Goal: Information Seeking & Learning: Learn about a topic

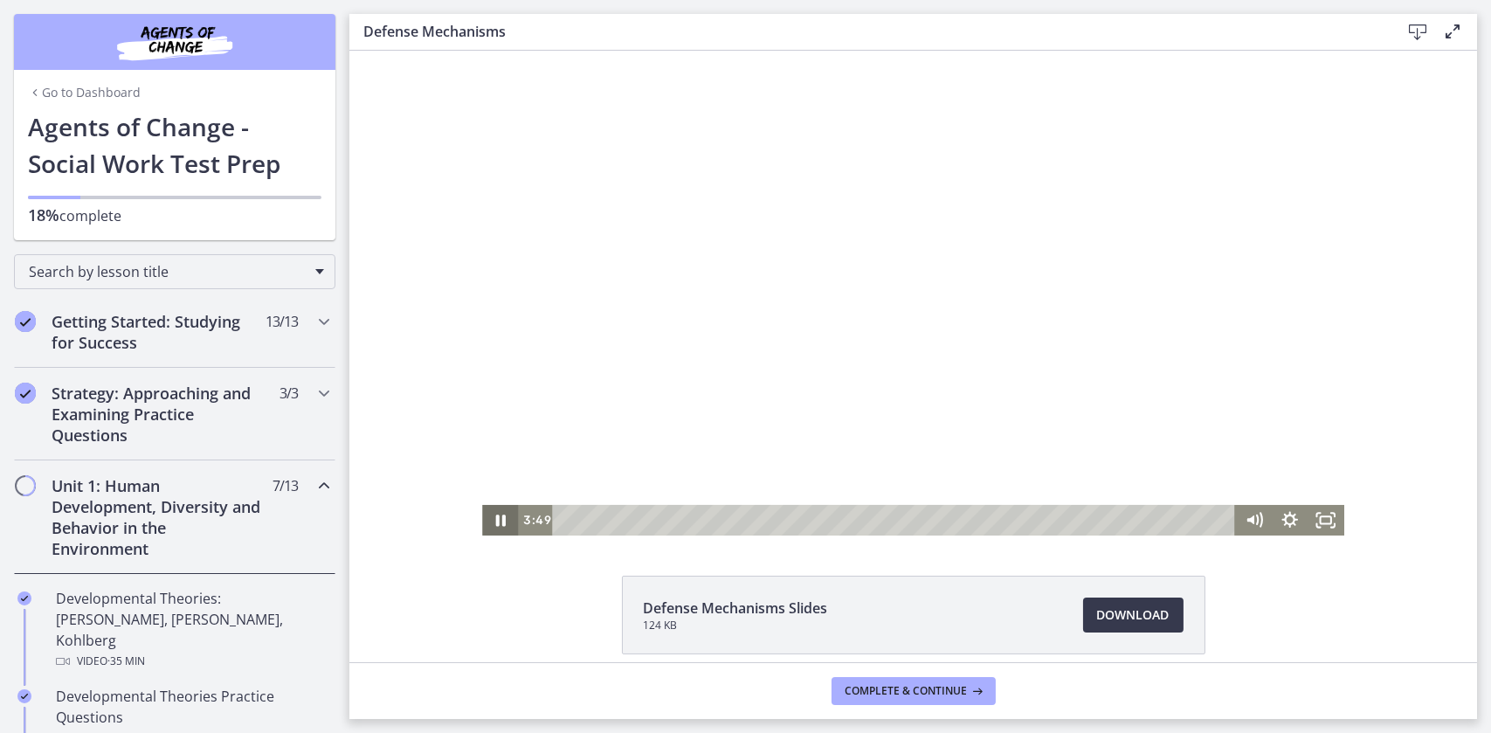
scroll to position [711, 0]
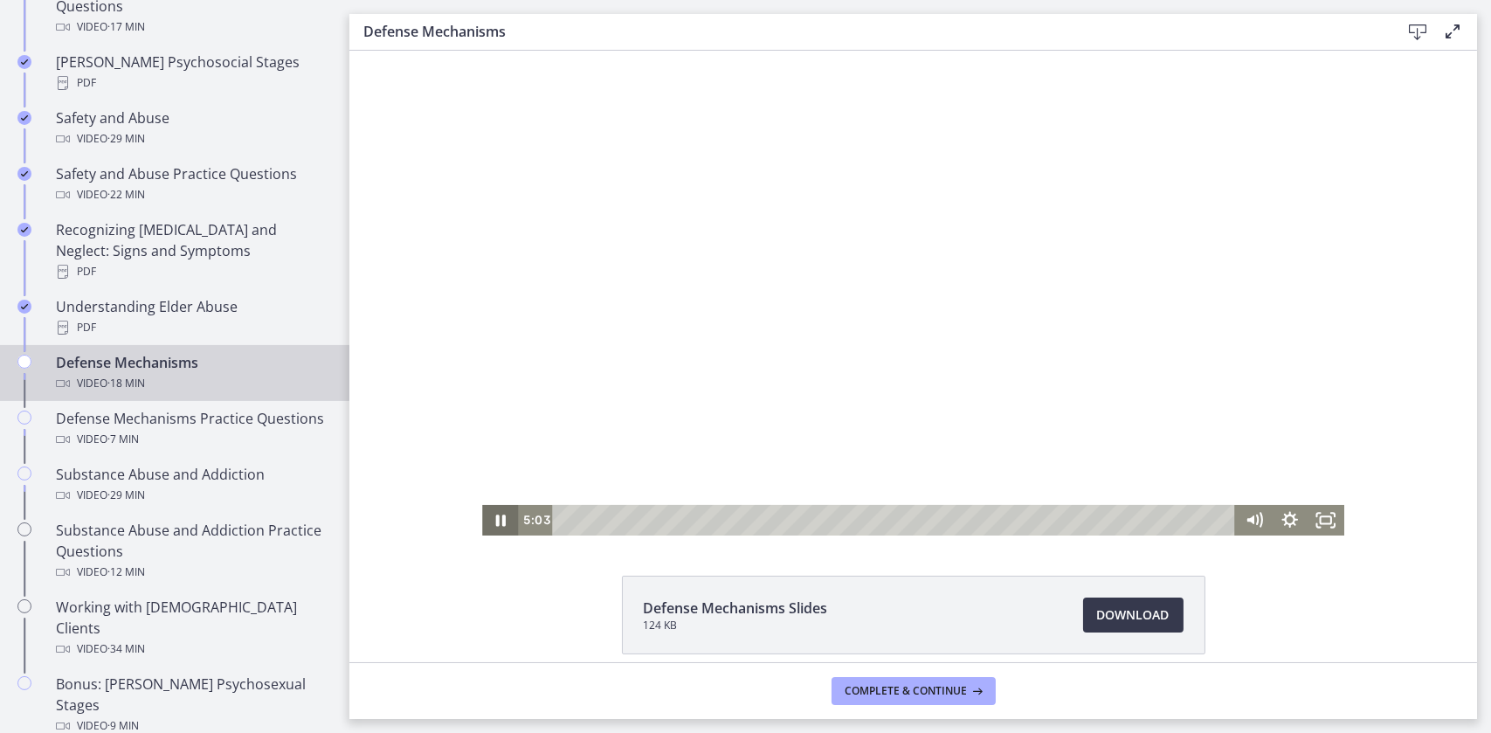
click at [497, 517] on icon "Pause" at bounding box center [500, 520] width 10 height 11
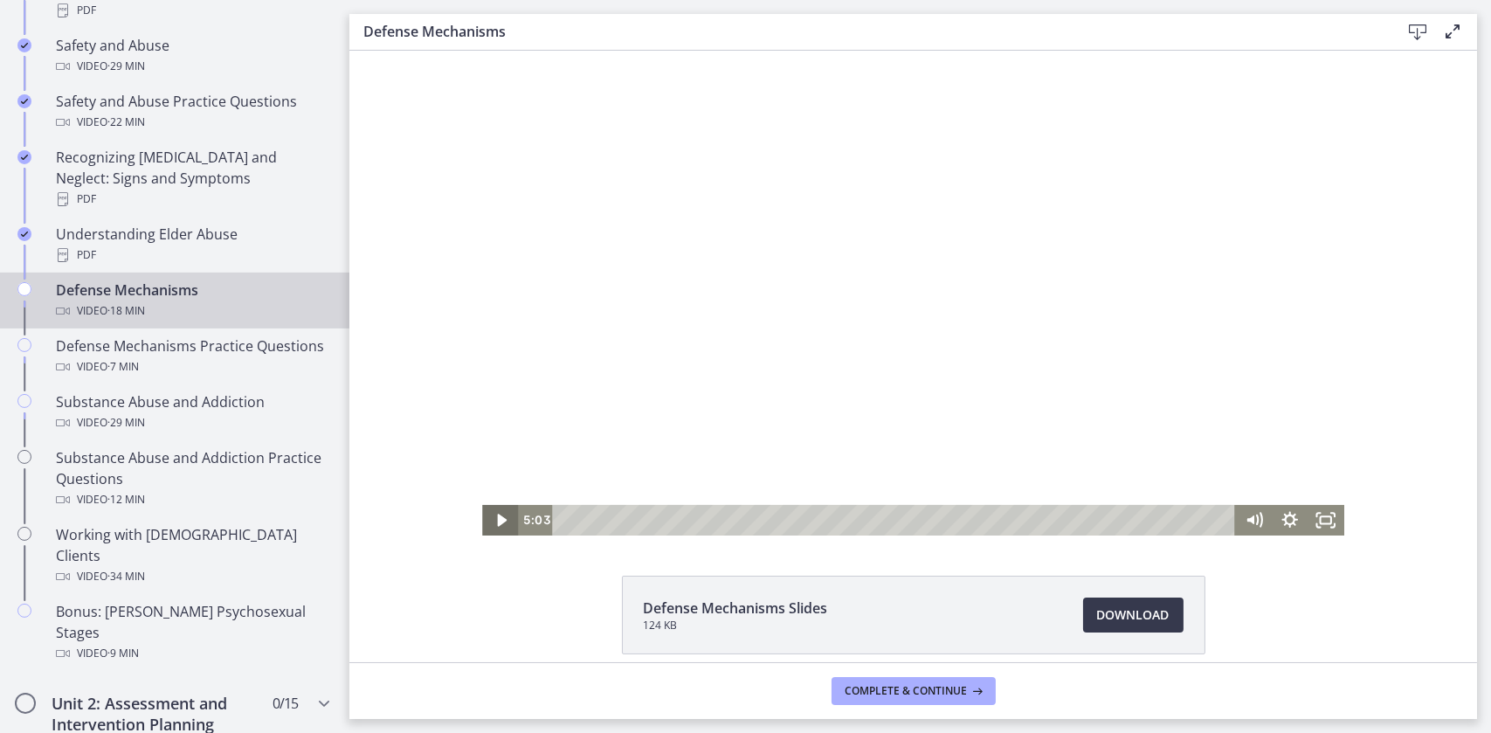
scroll to position [783, 0]
click at [482, 499] on div at bounding box center [912, 293] width 862 height 485
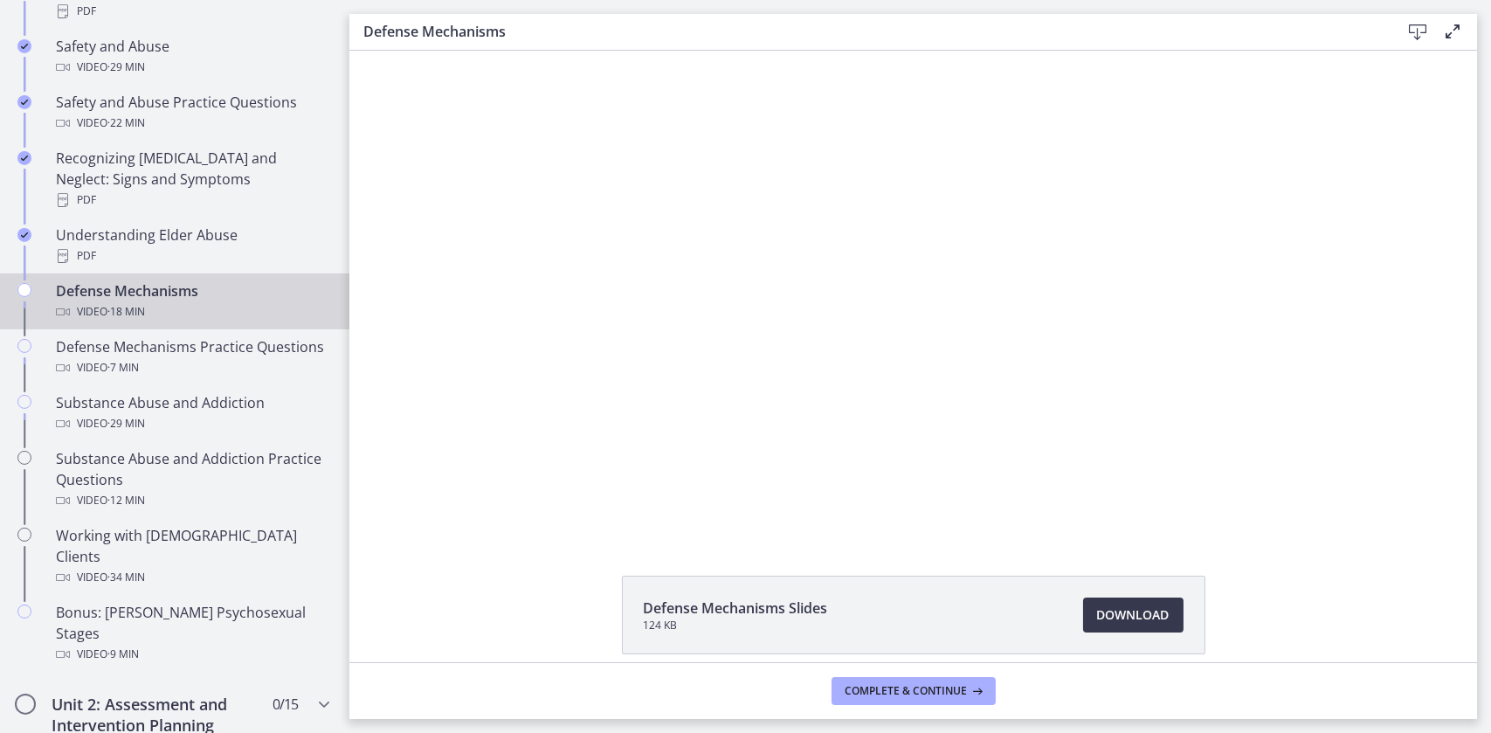
click at [514, 470] on div at bounding box center [912, 293] width 862 height 485
click at [605, 400] on div at bounding box center [912, 293] width 862 height 485
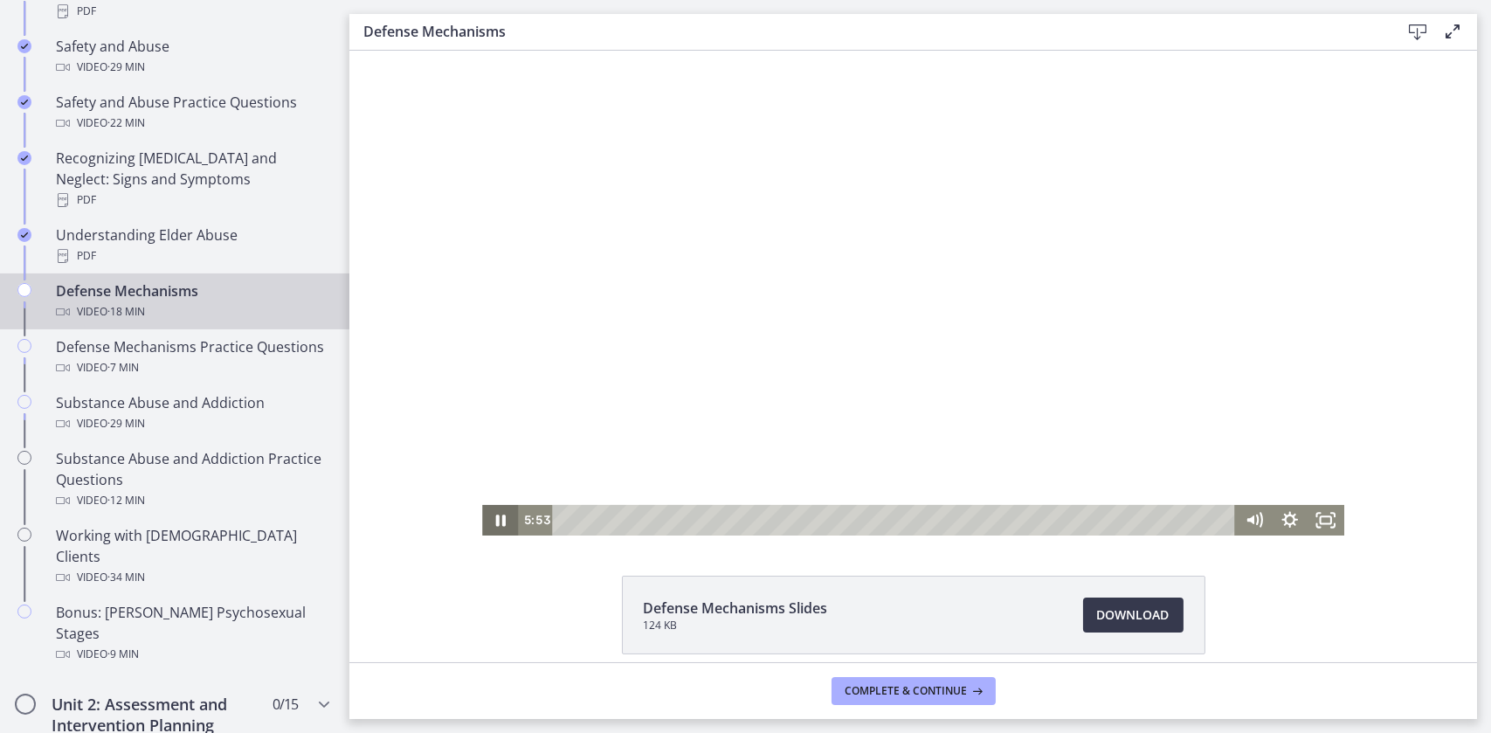
click at [494, 506] on icon "Pause" at bounding box center [499, 520] width 36 height 31
click at [498, 522] on icon "Play Video" at bounding box center [501, 520] width 36 height 31
click at [486, 519] on icon "Pause" at bounding box center [499, 520] width 36 height 31
click at [502, 522] on icon "Play Video" at bounding box center [501, 520] width 36 height 31
click at [481, 513] on icon "Pause" at bounding box center [499, 520] width 36 height 31
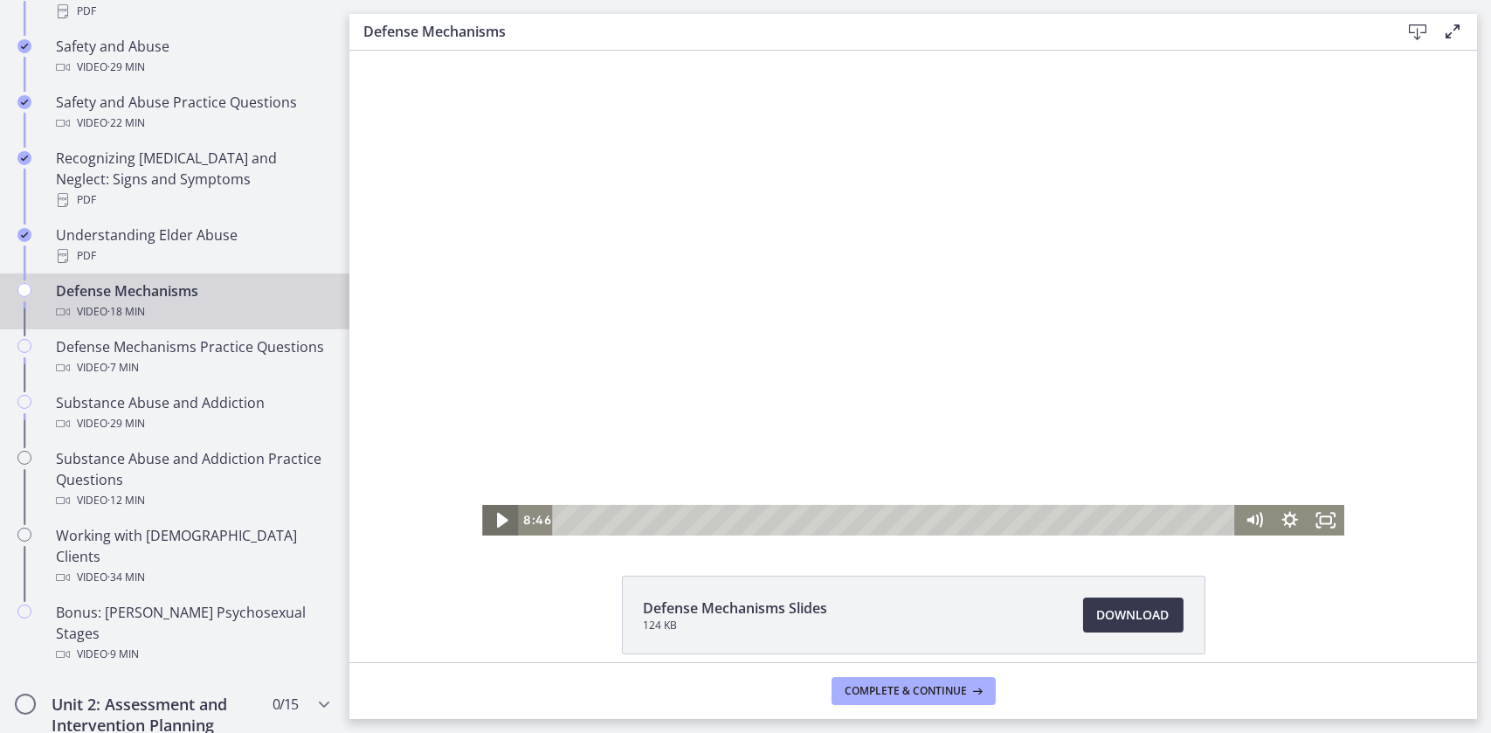
click at [495, 518] on icon "Play Video" at bounding box center [500, 520] width 11 height 15
click at [494, 522] on icon "Pause" at bounding box center [499, 520] width 36 height 31
drag, startPoint x: 999, startPoint y: 519, endPoint x: 989, endPoint y: 522, distance: 10.2
click at [990, 522] on div "Playbar" at bounding box center [995, 520] width 10 height 10
drag, startPoint x: 986, startPoint y: 522, endPoint x: 972, endPoint y: 520, distance: 14.1
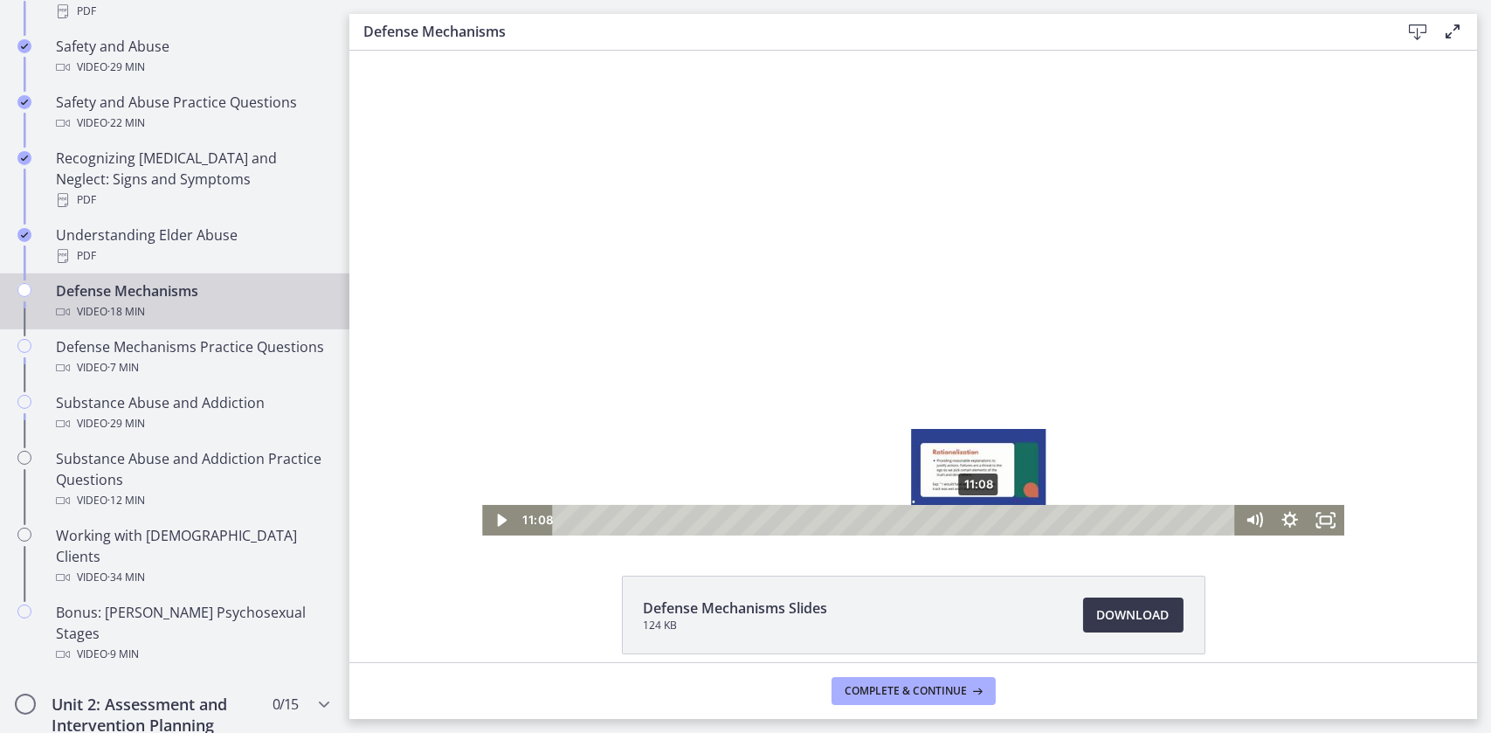
click at [973, 520] on div "Playbar" at bounding box center [978, 520] width 10 height 10
click at [487, 515] on icon "Play Video" at bounding box center [501, 520] width 36 height 31
click at [494, 519] on icon "Pause" at bounding box center [500, 521] width 12 height 14
click at [496, 520] on icon "Play Video" at bounding box center [501, 520] width 10 height 12
click at [494, 520] on icon "Pause" at bounding box center [500, 521] width 12 height 14
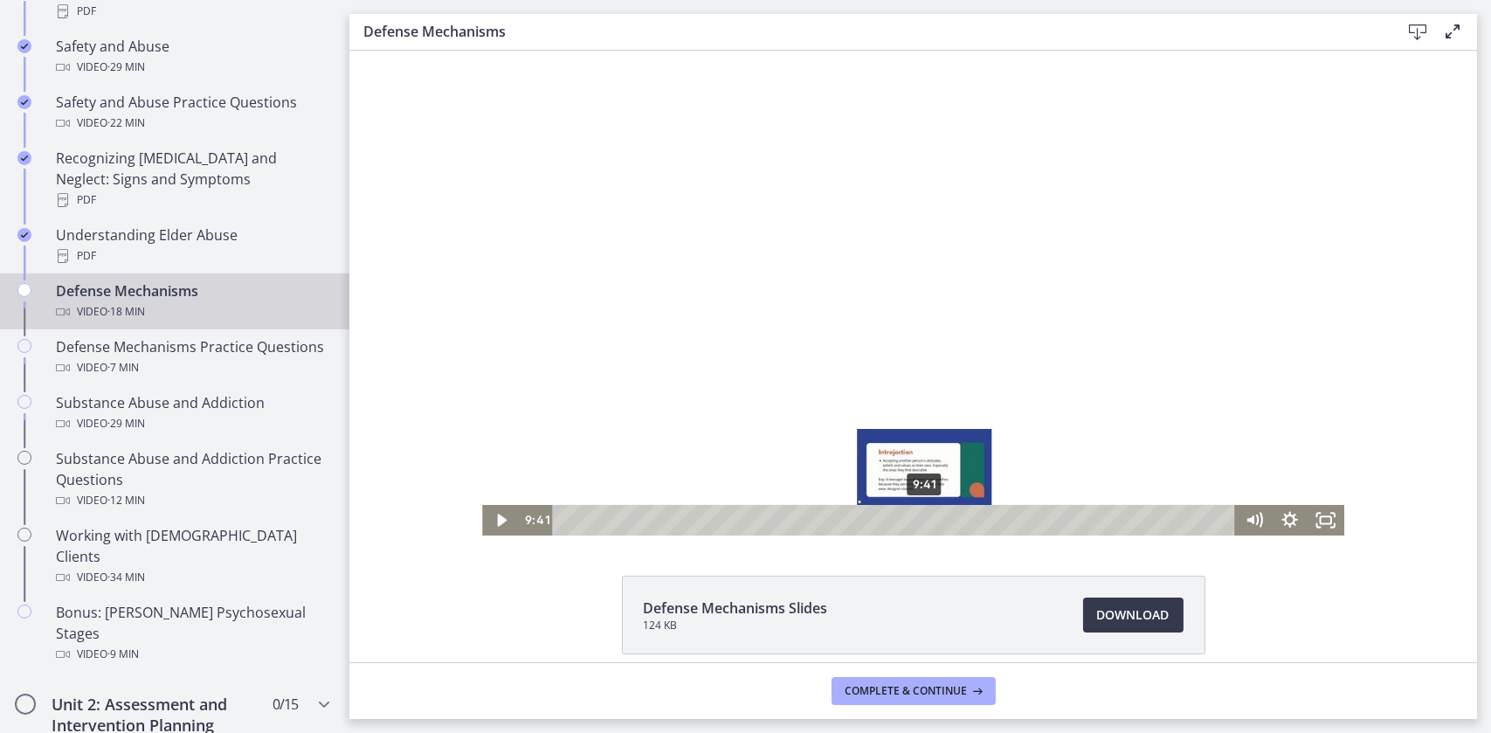
click at [919, 523] on div "Playbar" at bounding box center [924, 520] width 10 height 10
